Goal: Find specific page/section: Find specific page/section

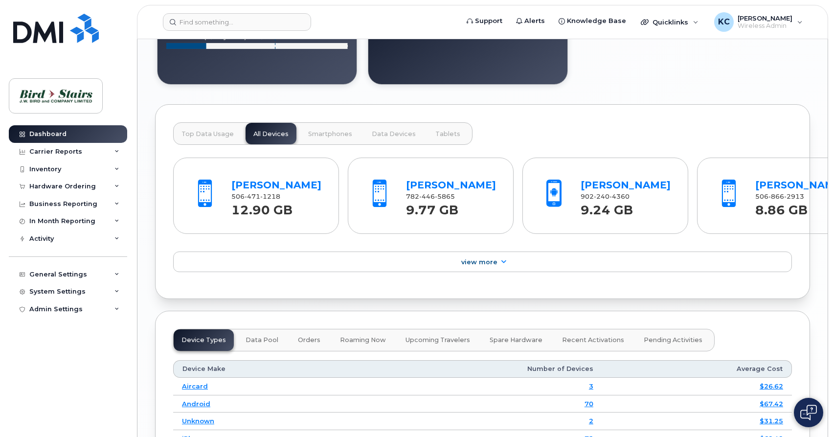
scroll to position [1332, 0]
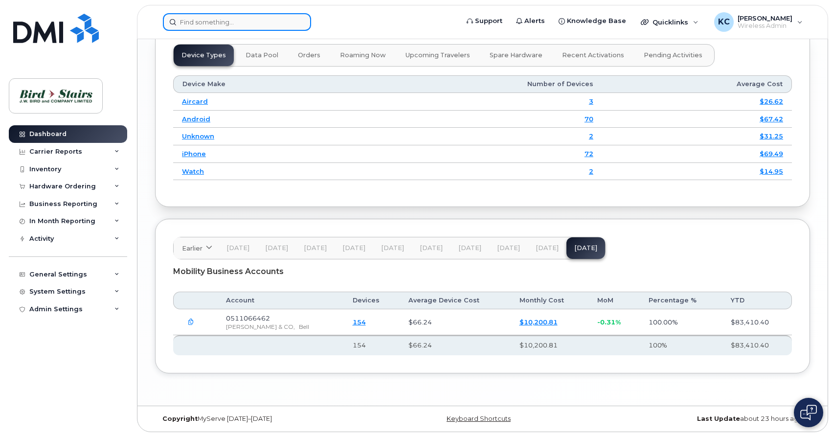
click at [223, 24] on input at bounding box center [237, 22] width 148 height 18
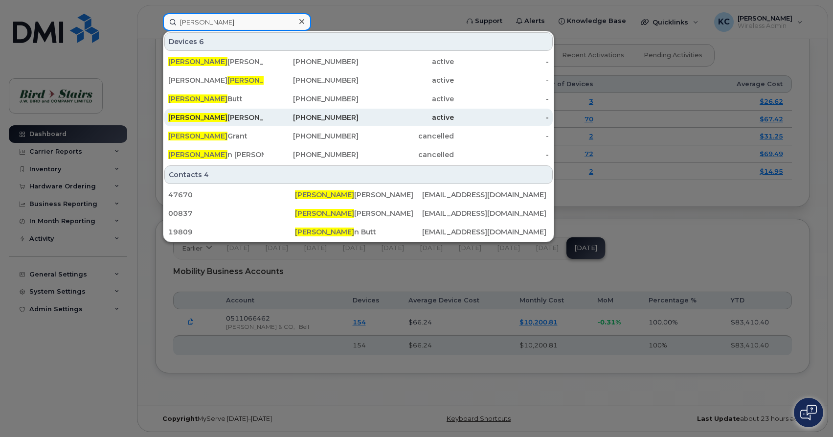
type input "steve"
click at [199, 118] on div "Steve Johnson" at bounding box center [215, 117] width 95 height 10
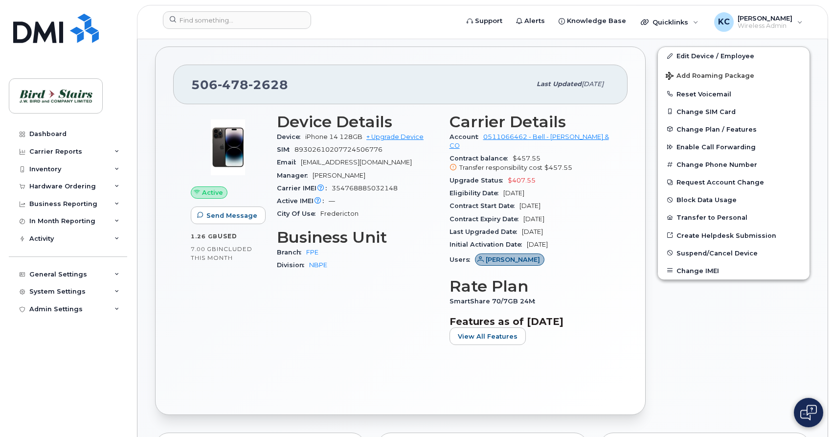
scroll to position [199, 0]
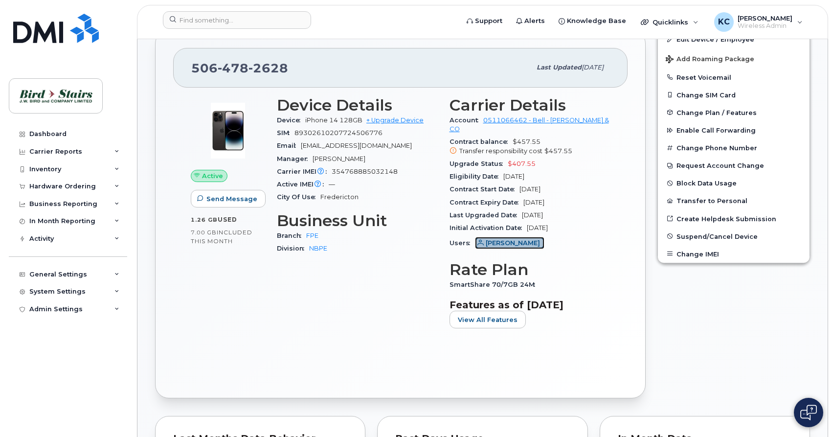
click at [499, 238] on span "[PERSON_NAME]" at bounding box center [512, 242] width 54 height 9
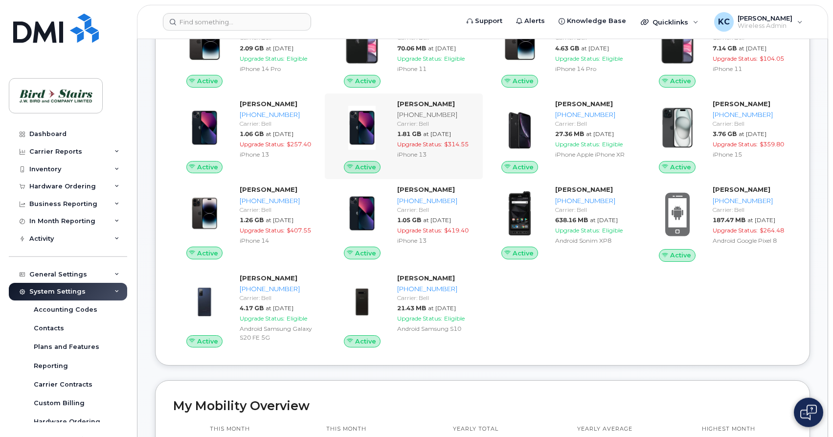
scroll to position [199, 0]
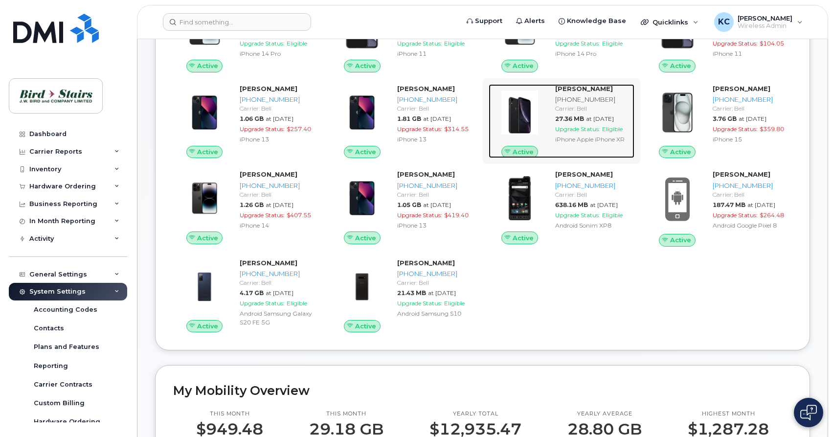
click at [571, 98] on div "506-476-1904" at bounding box center [592, 99] width 75 height 9
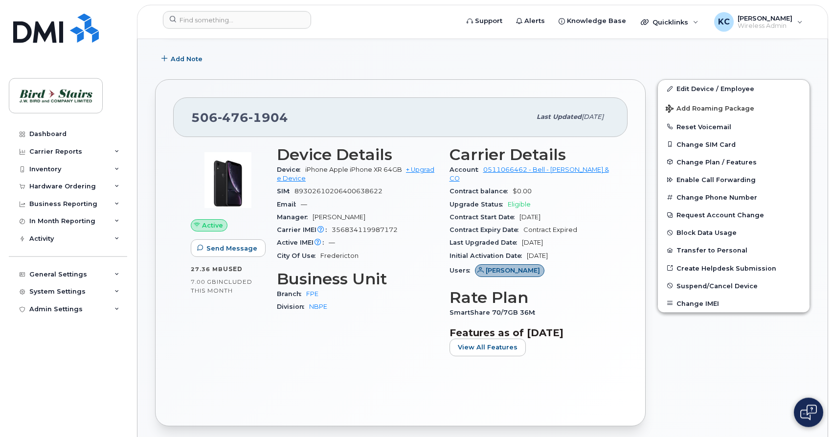
scroll to position [150, 0]
click at [45, 96] on img at bounding box center [55, 96] width 75 height 28
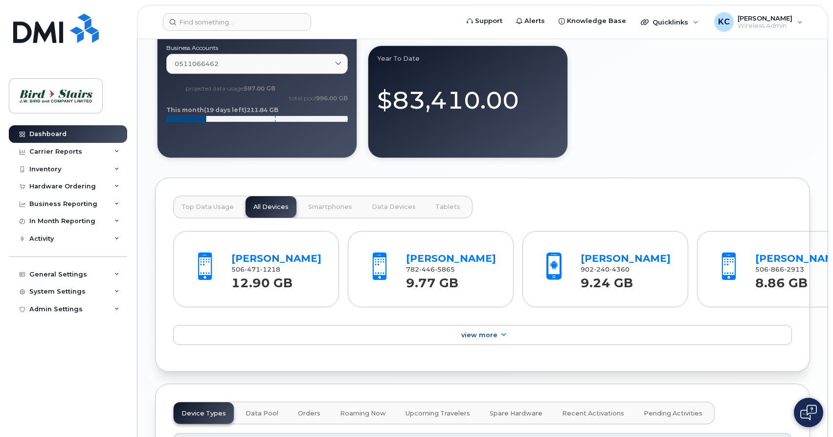
scroll to position [1097, 0]
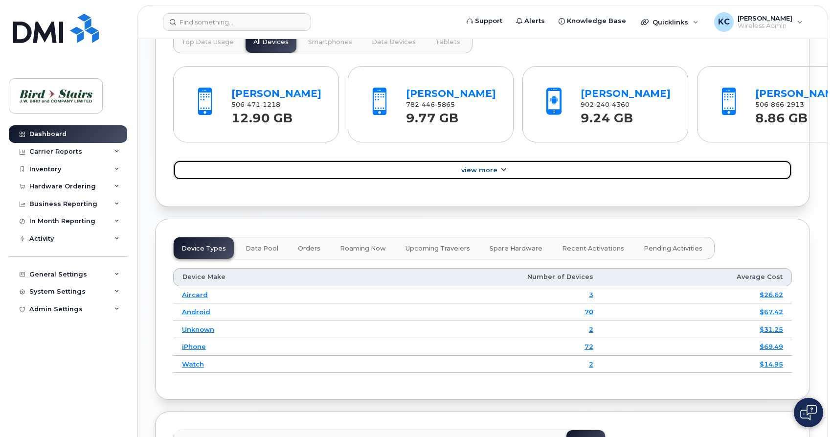
click at [473, 171] on span "View More" at bounding box center [479, 169] width 36 height 7
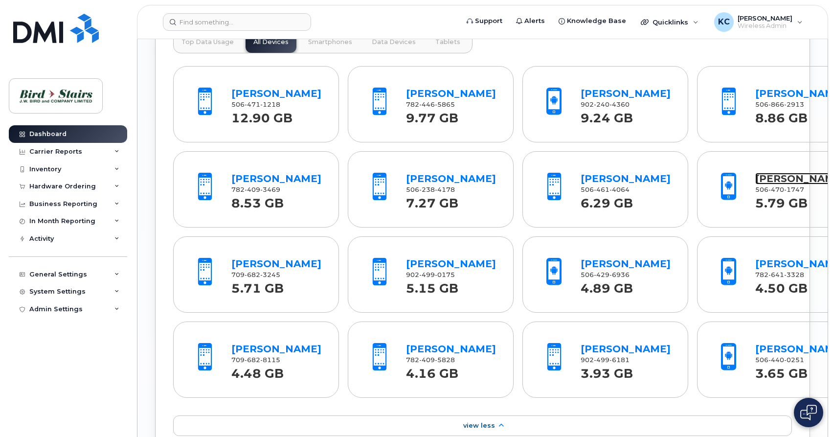
click at [755, 177] on link "Charles Spencer" at bounding box center [800, 179] width 90 height 12
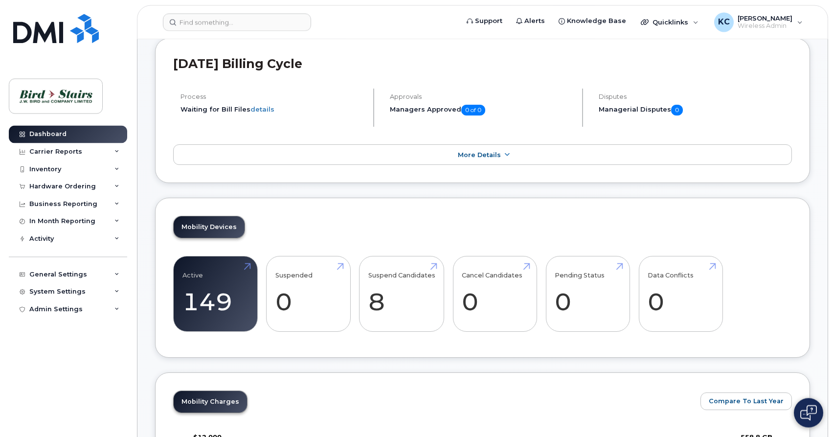
scroll to position [50, 0]
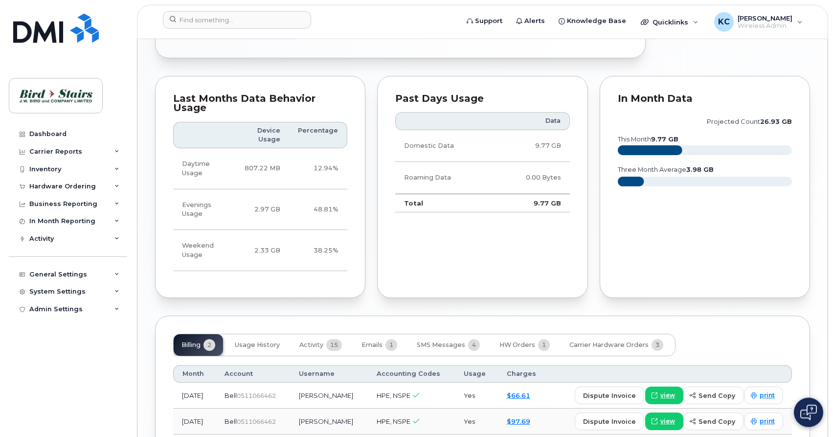
scroll to position [648, 0]
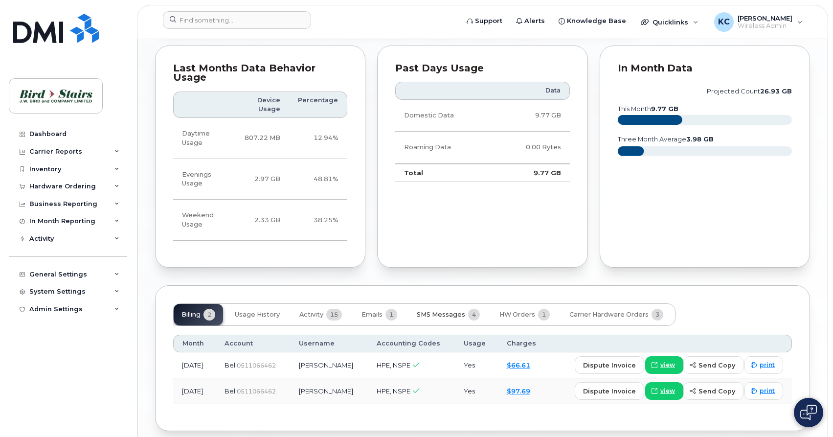
click at [444, 310] on span "SMS Messages" at bounding box center [441, 314] width 48 height 8
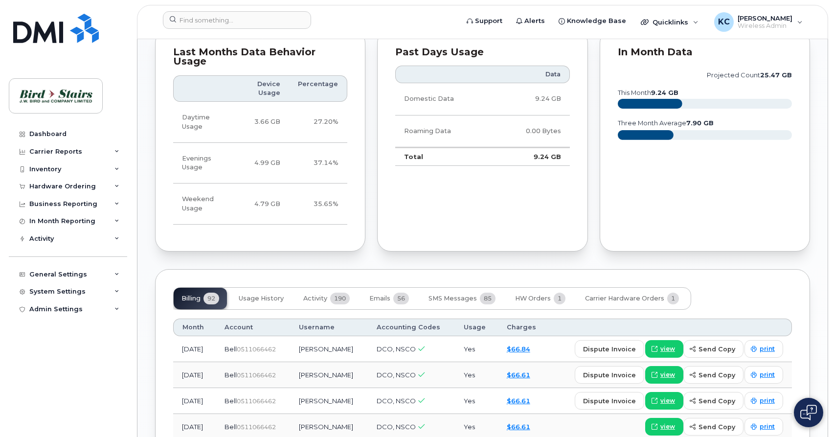
scroll to position [648, 0]
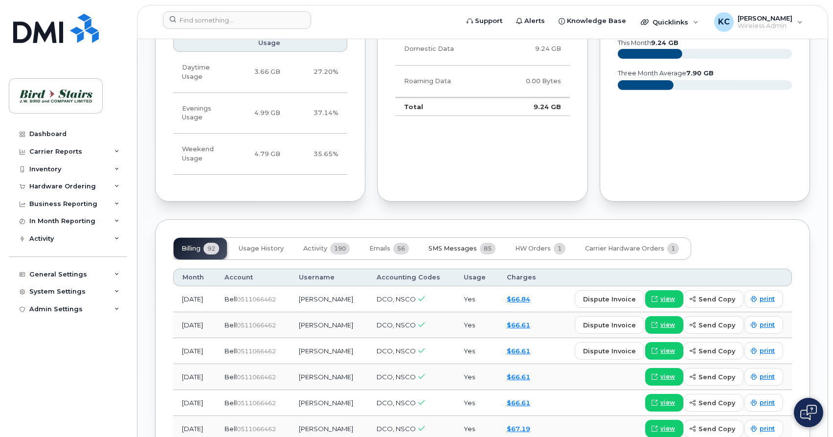
click at [452, 244] on span "SMS Messages" at bounding box center [452, 248] width 48 height 8
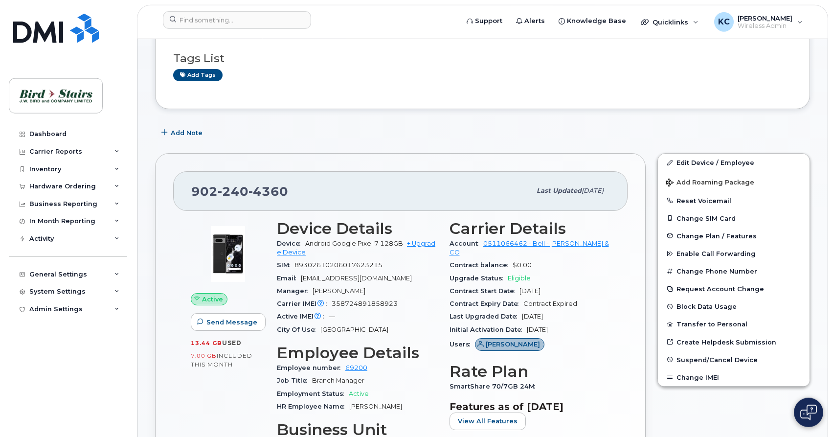
scroll to position [199, 0]
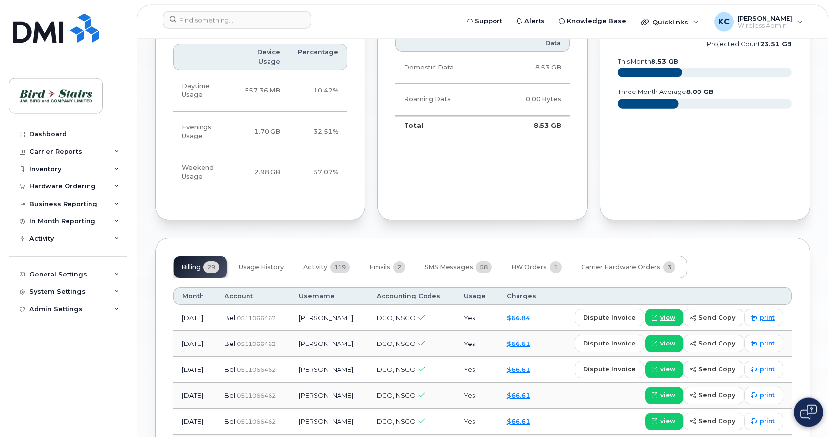
scroll to position [648, 0]
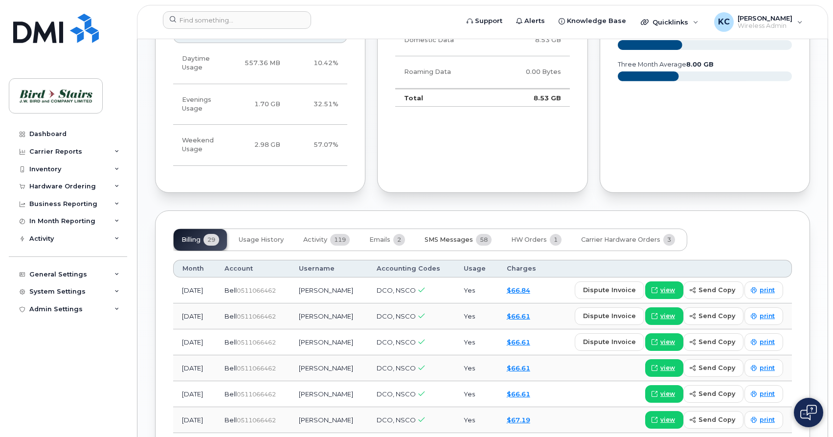
click at [455, 236] on span "SMS Messages" at bounding box center [448, 240] width 48 height 8
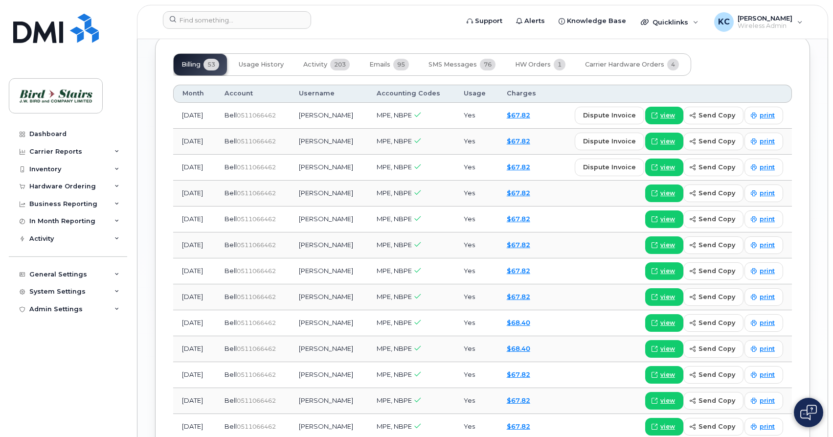
scroll to position [798, 0]
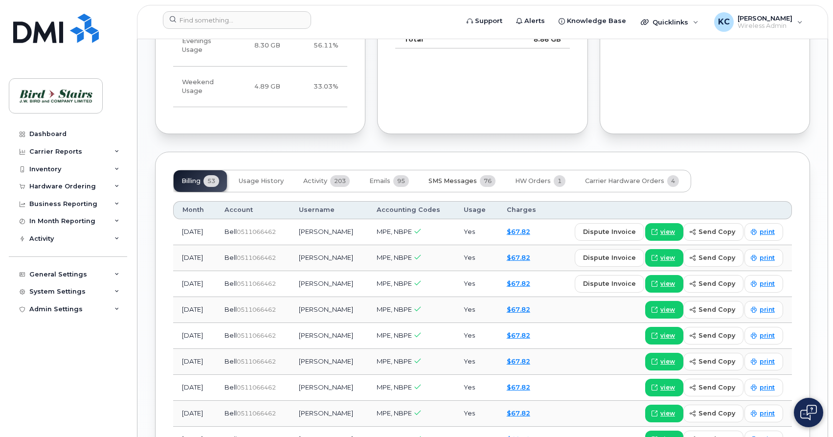
click at [454, 177] on span "SMS Messages" at bounding box center [452, 181] width 48 height 8
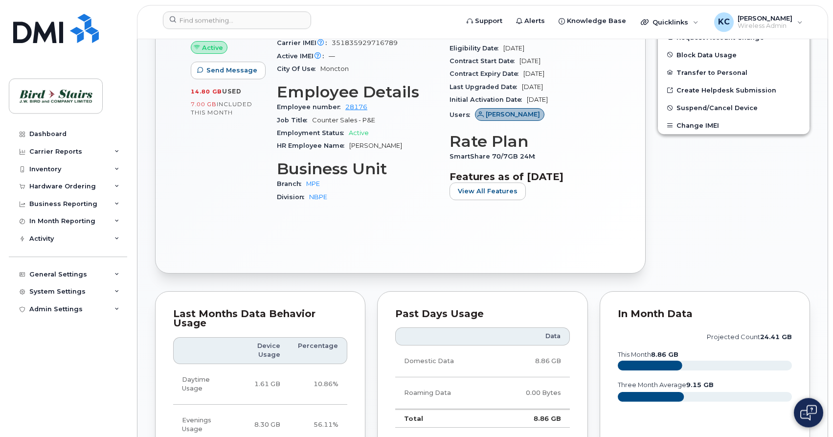
scroll to position [299, 0]
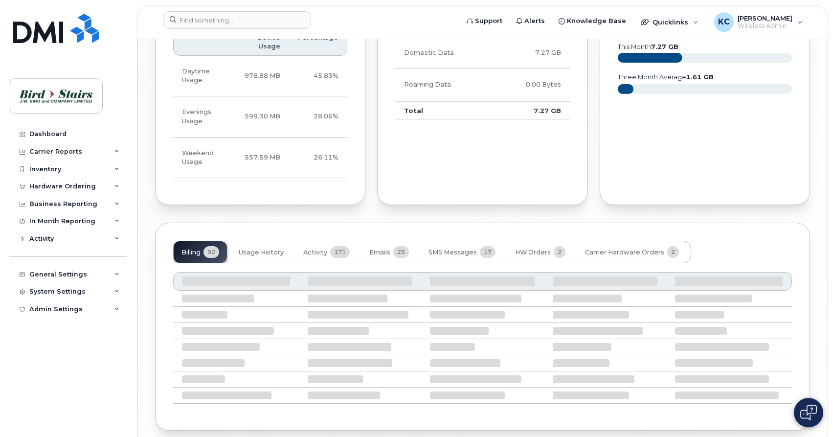
scroll to position [644, 0]
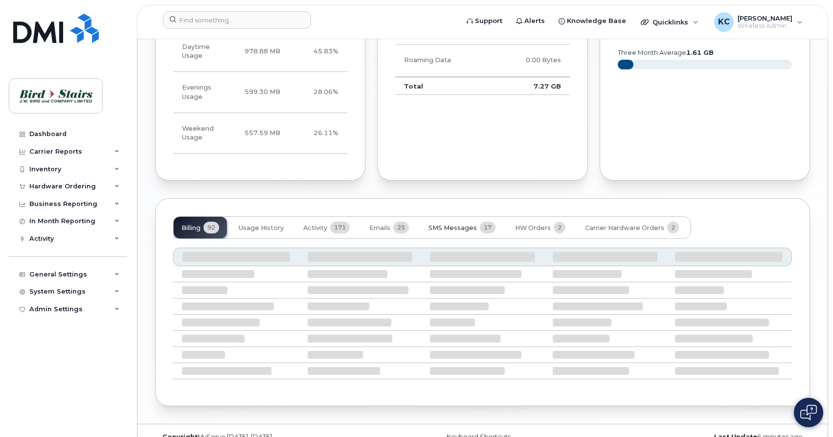
click at [455, 224] on span "SMS Messages" at bounding box center [452, 228] width 48 height 8
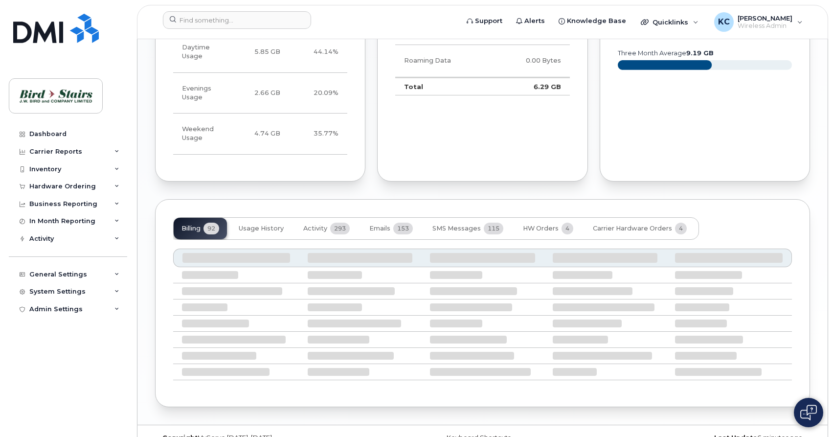
scroll to position [669, 0]
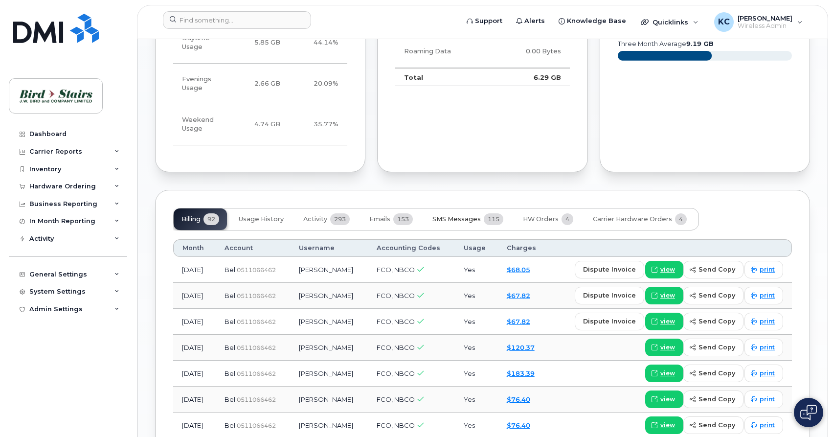
click at [456, 215] on span "SMS Messages" at bounding box center [456, 219] width 48 height 8
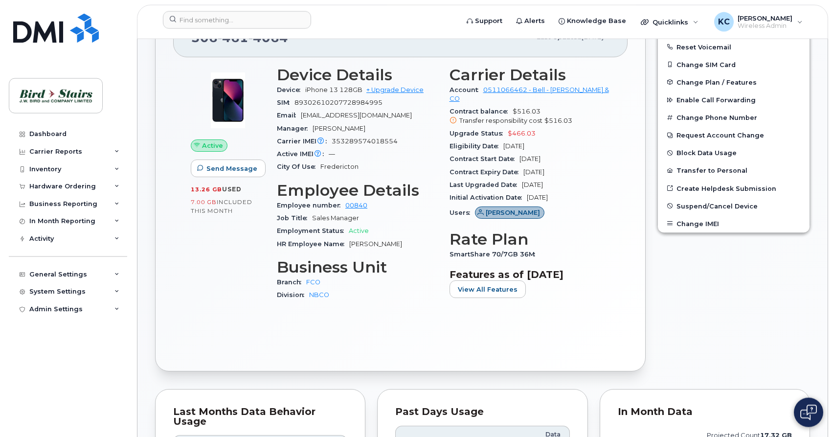
scroll to position [199, 0]
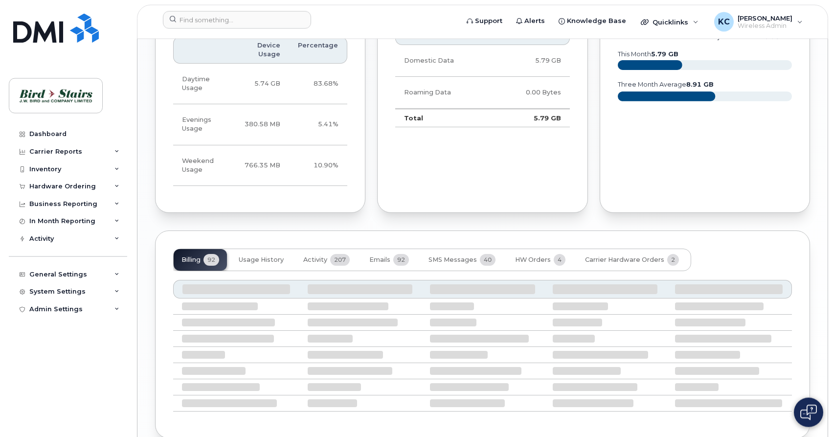
scroll to position [774, 0]
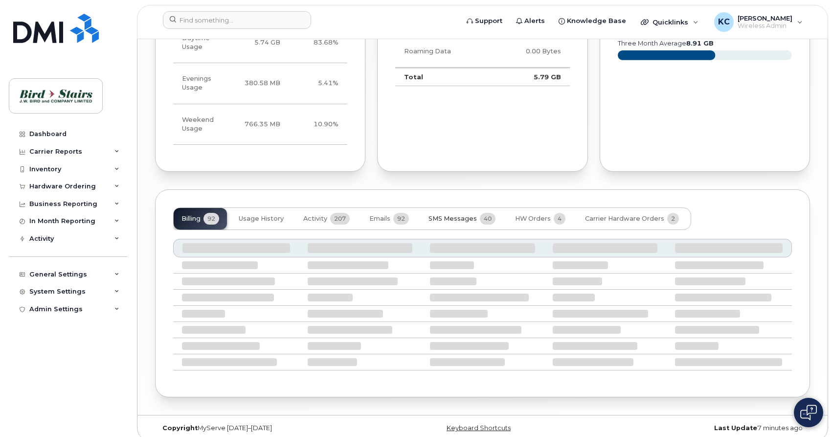
click at [457, 208] on button "SMS Messages 40" at bounding box center [461, 219] width 83 height 22
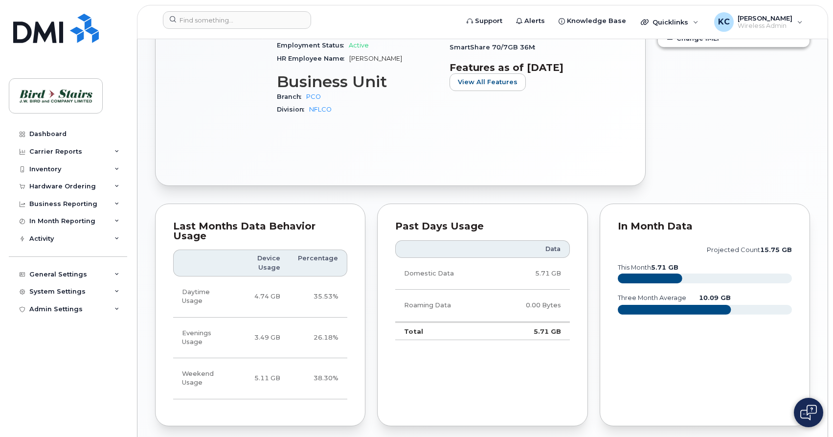
scroll to position [669, 0]
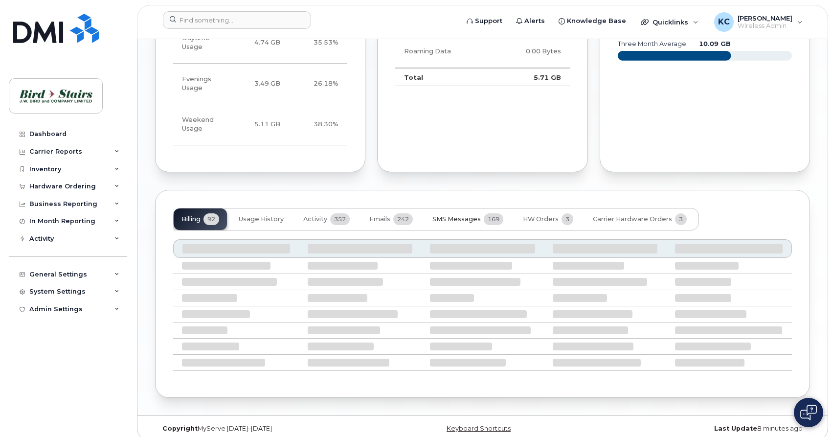
click at [460, 215] on span "SMS Messages" at bounding box center [456, 219] width 48 height 8
